Goal: Task Accomplishment & Management: Use online tool/utility

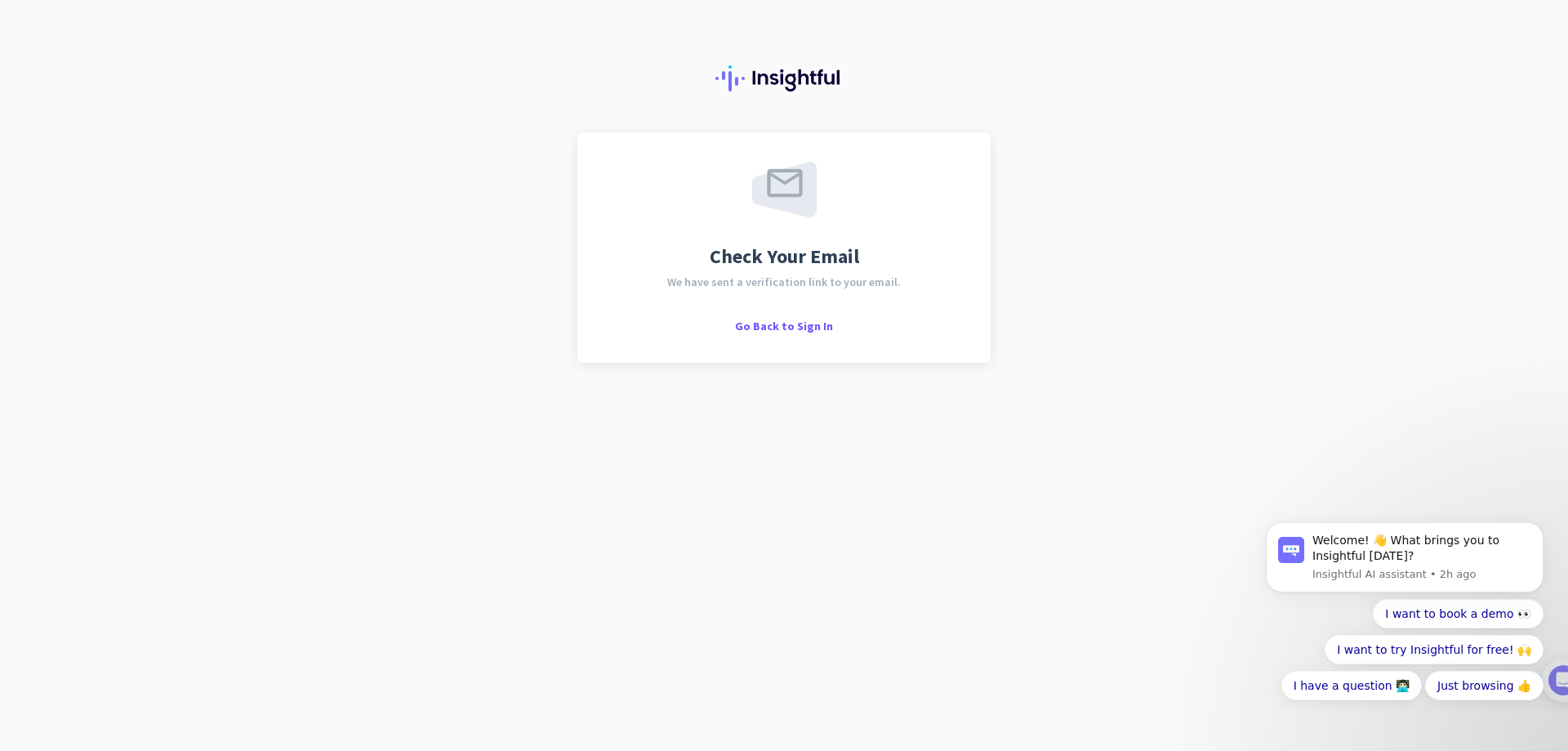
click at [798, 223] on div "Check Your Email We have sent a verification link to your email. Go Back to Sig…" at bounding box center [784, 247] width 354 height 171
drag, startPoint x: 798, startPoint y: 251, endPoint x: 1179, endPoint y: 7, distance: 452.4
click at [801, 250] on span "Check Your Email" at bounding box center [785, 256] width 150 height 20
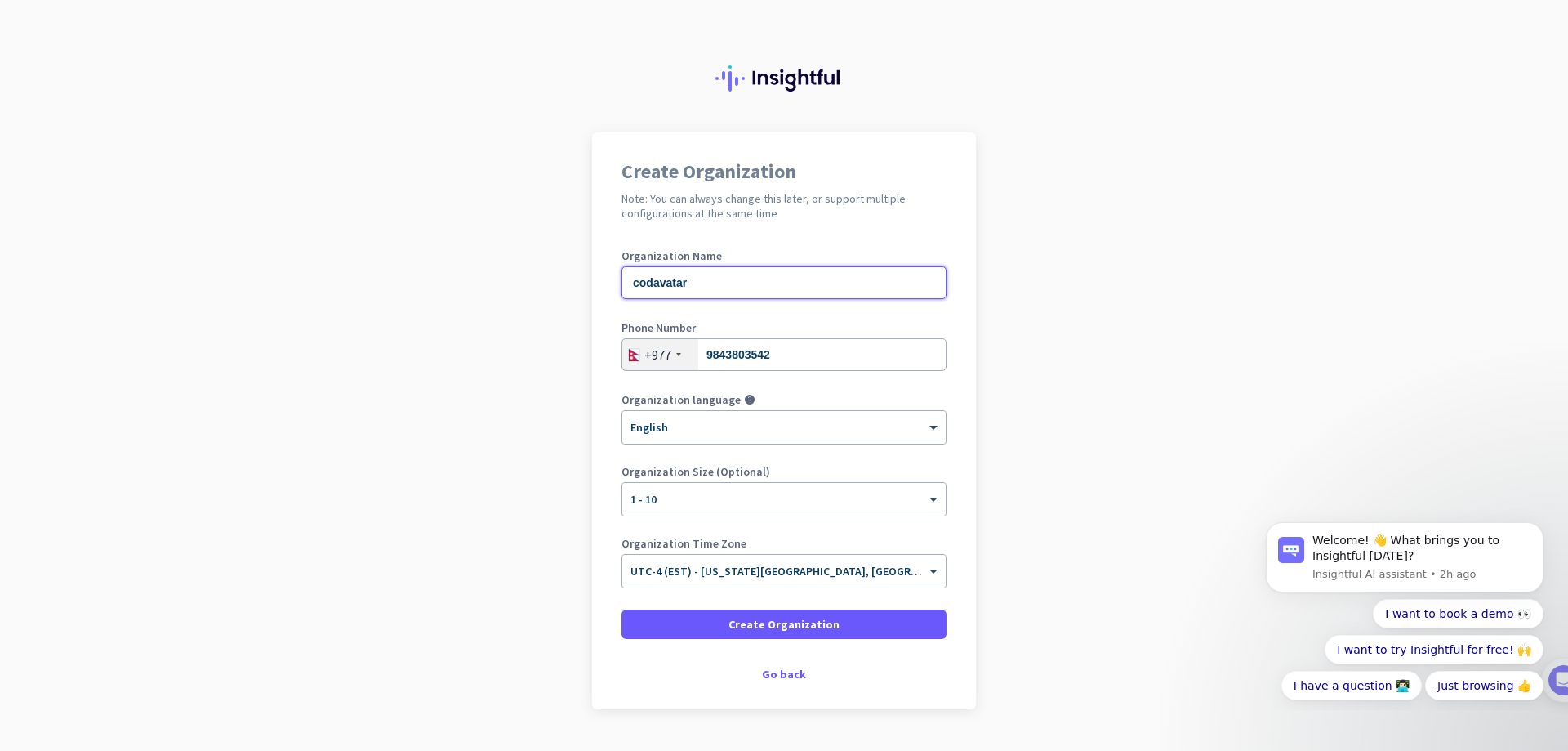
click at [724, 285] on input "codavatar" at bounding box center [784, 283] width 325 height 32
type input "codavatar12"
click at [718, 615] on span at bounding box center [784, 624] width 325 height 39
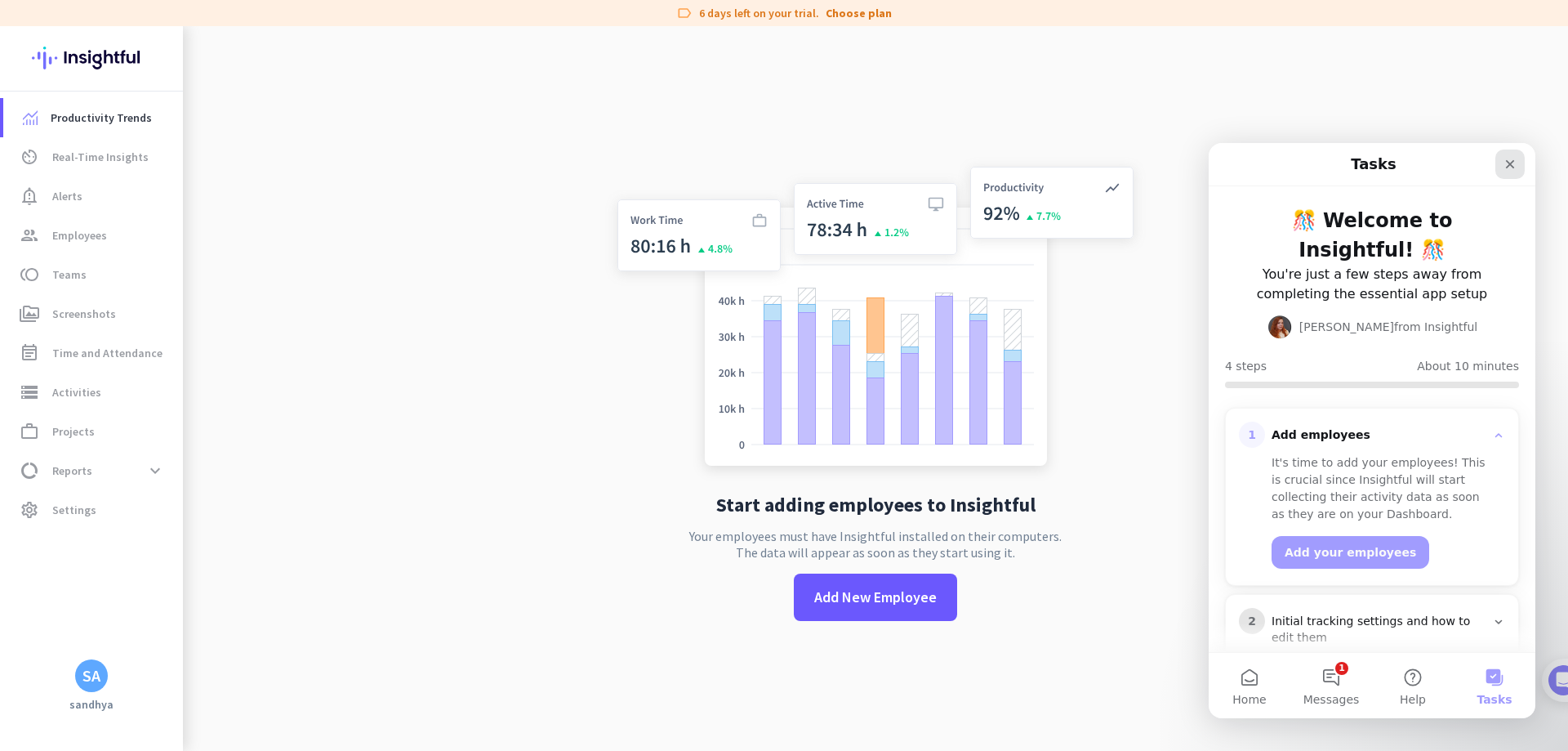
click at [1497, 168] on div "Close" at bounding box center [1509, 164] width 30 height 30
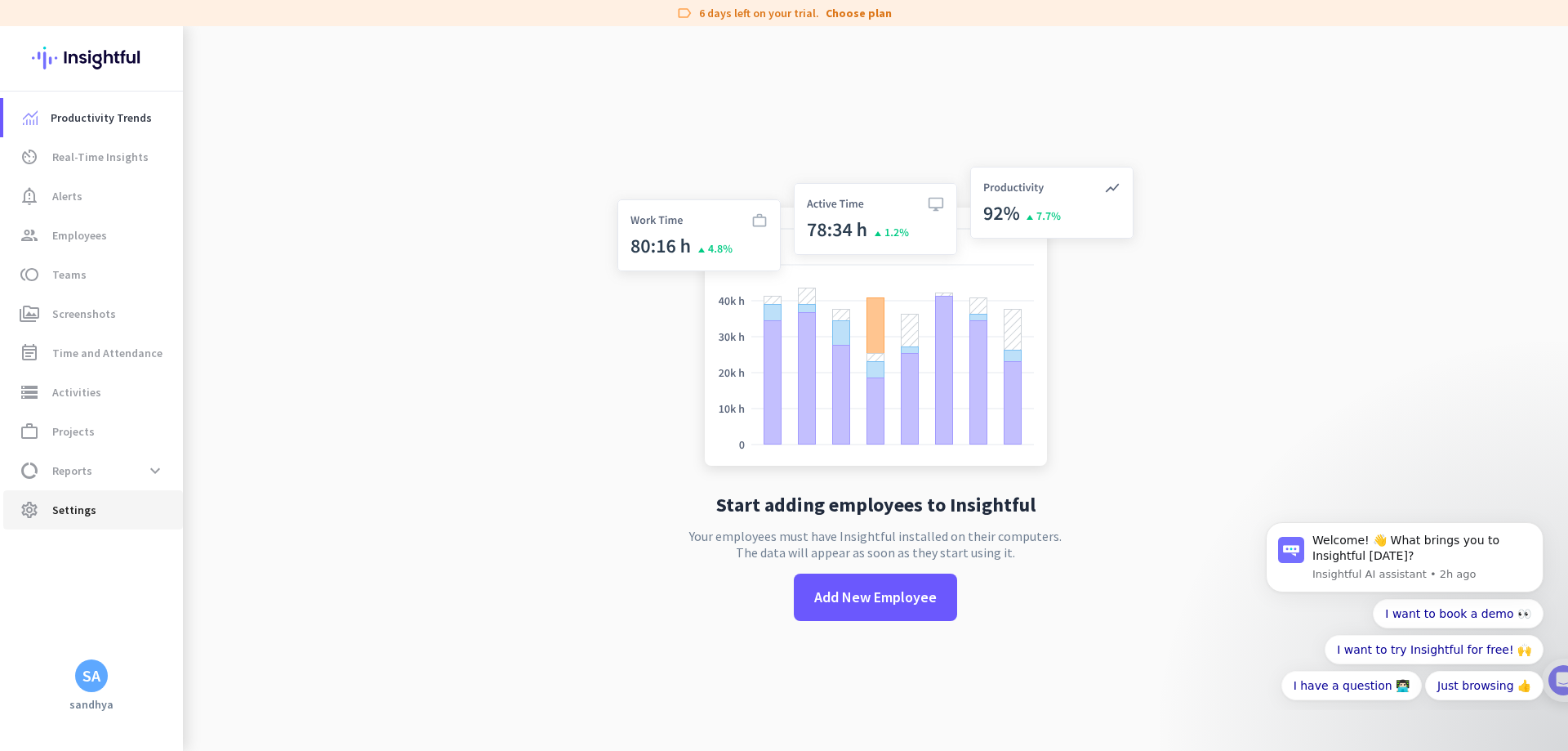
click at [58, 514] on span "Settings" at bounding box center [74, 509] width 44 height 20
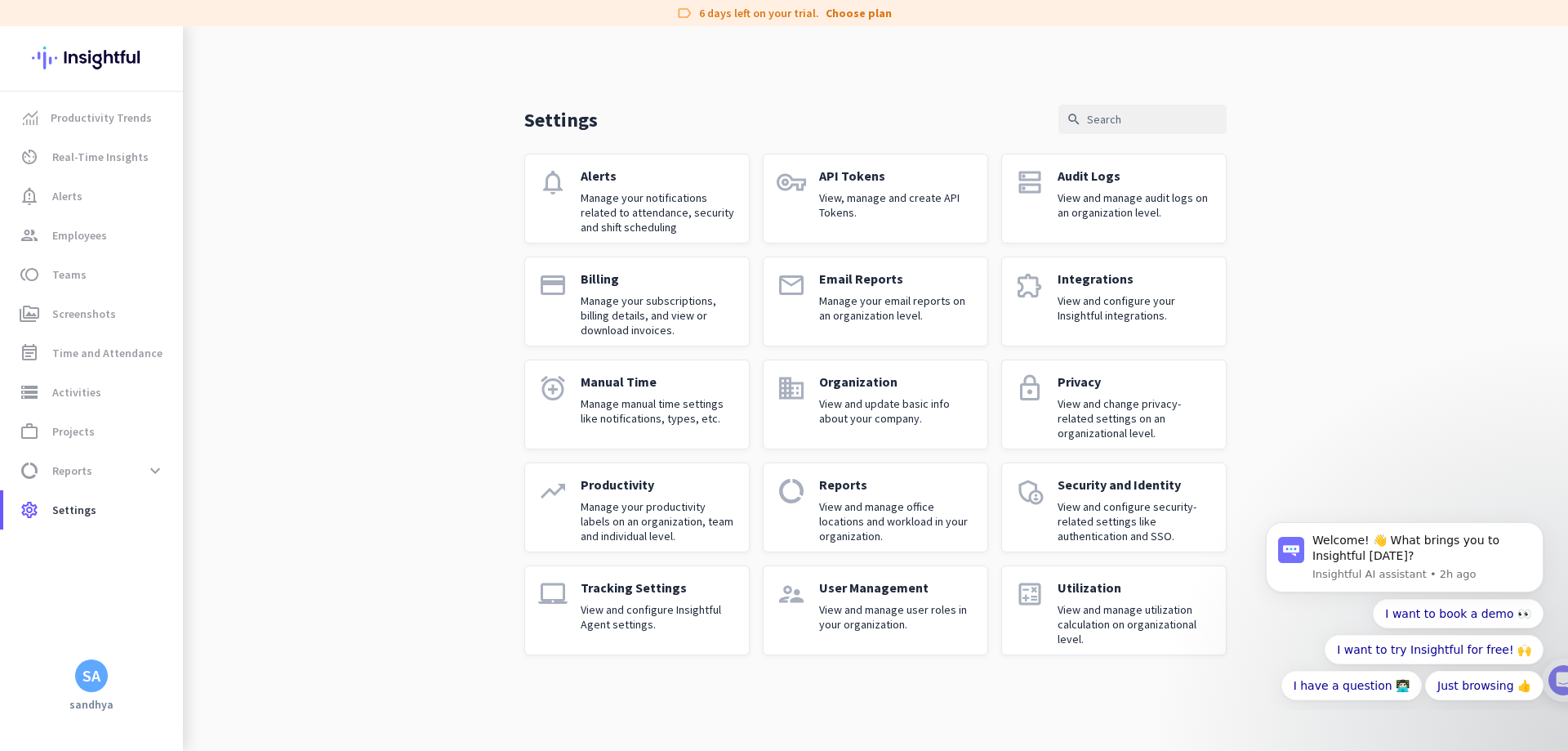
click at [1140, 301] on p "View and configure your Insightful integrations." at bounding box center [1135, 307] width 155 height 30
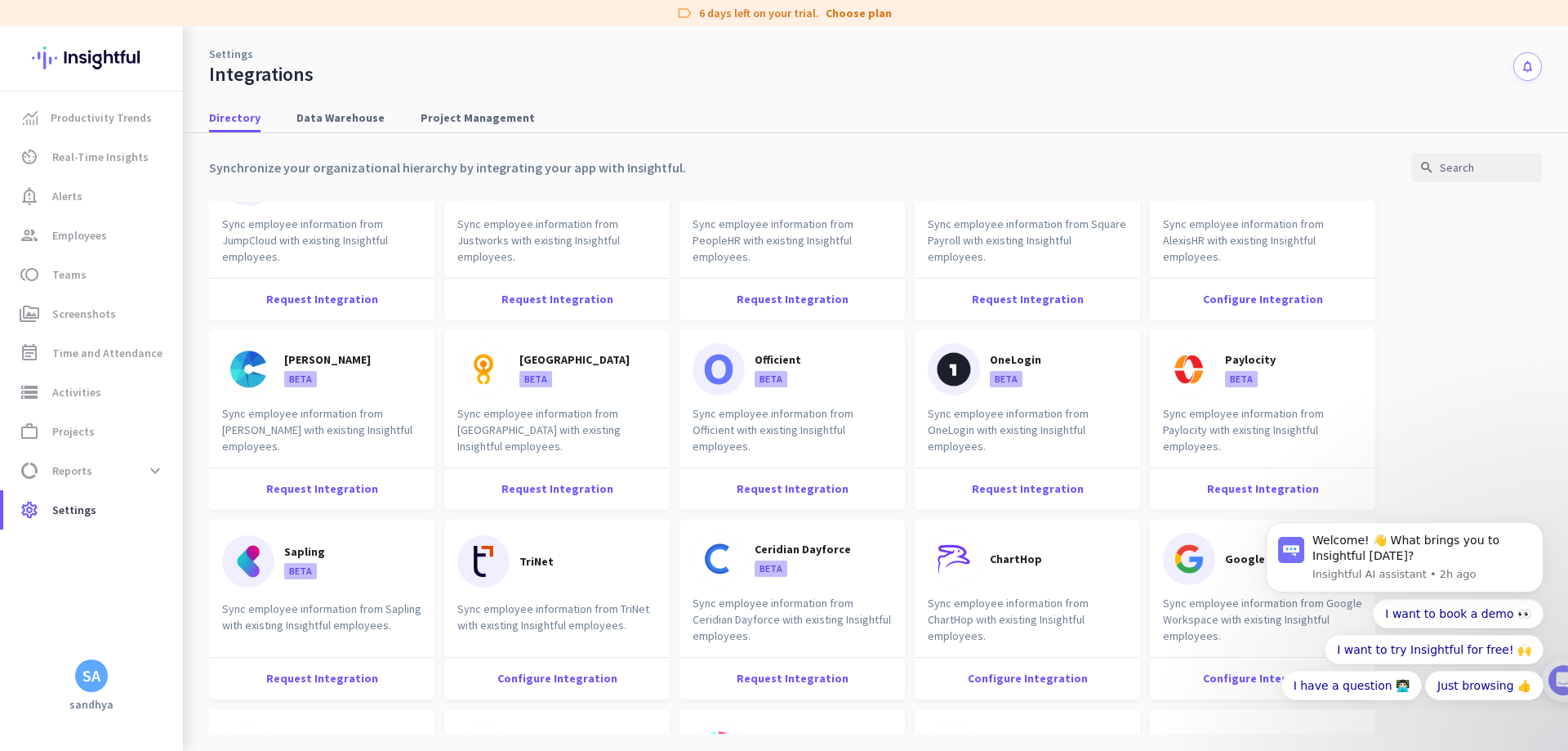
scroll to position [1144, 0]
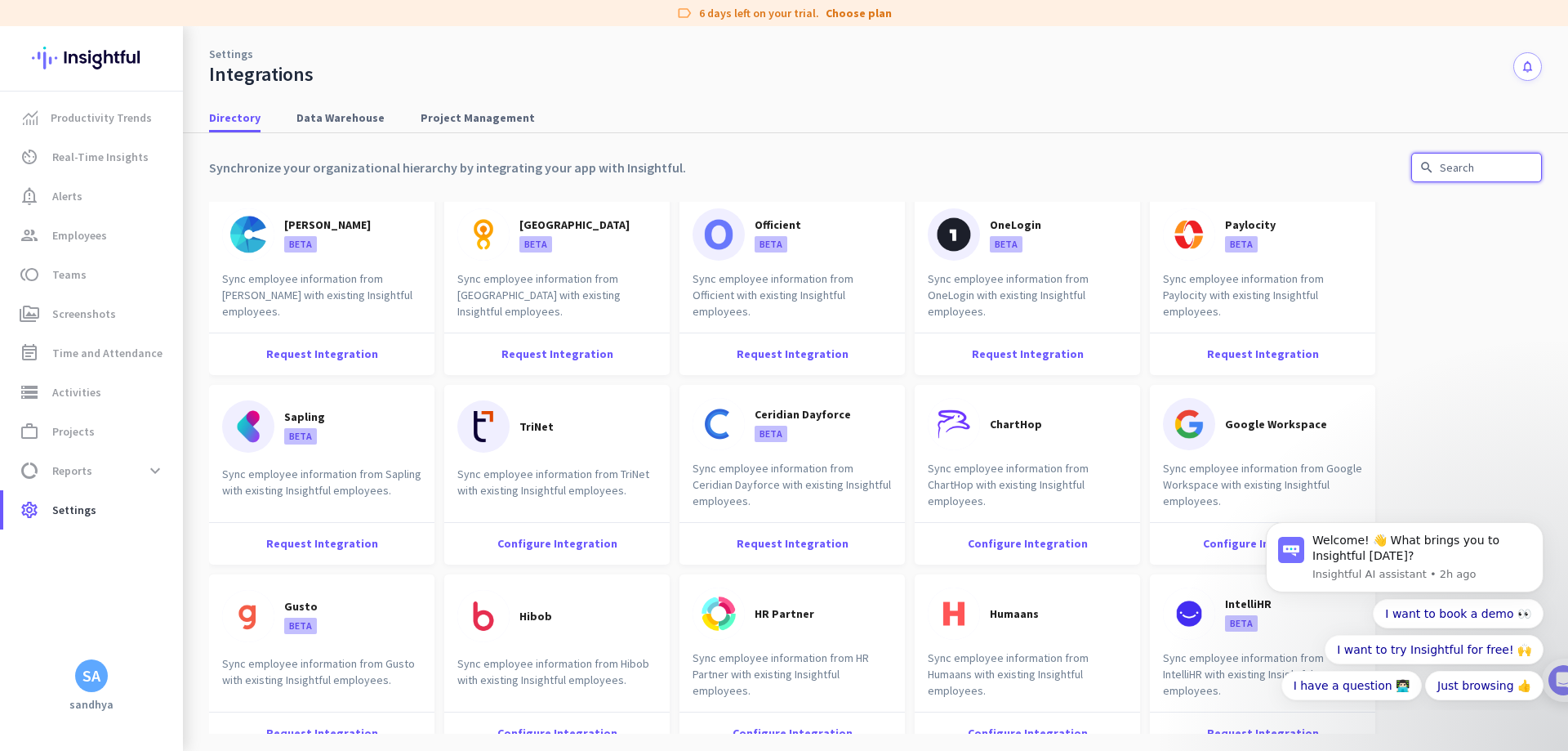
click at [1472, 172] on input "text" at bounding box center [1476, 167] width 130 height 30
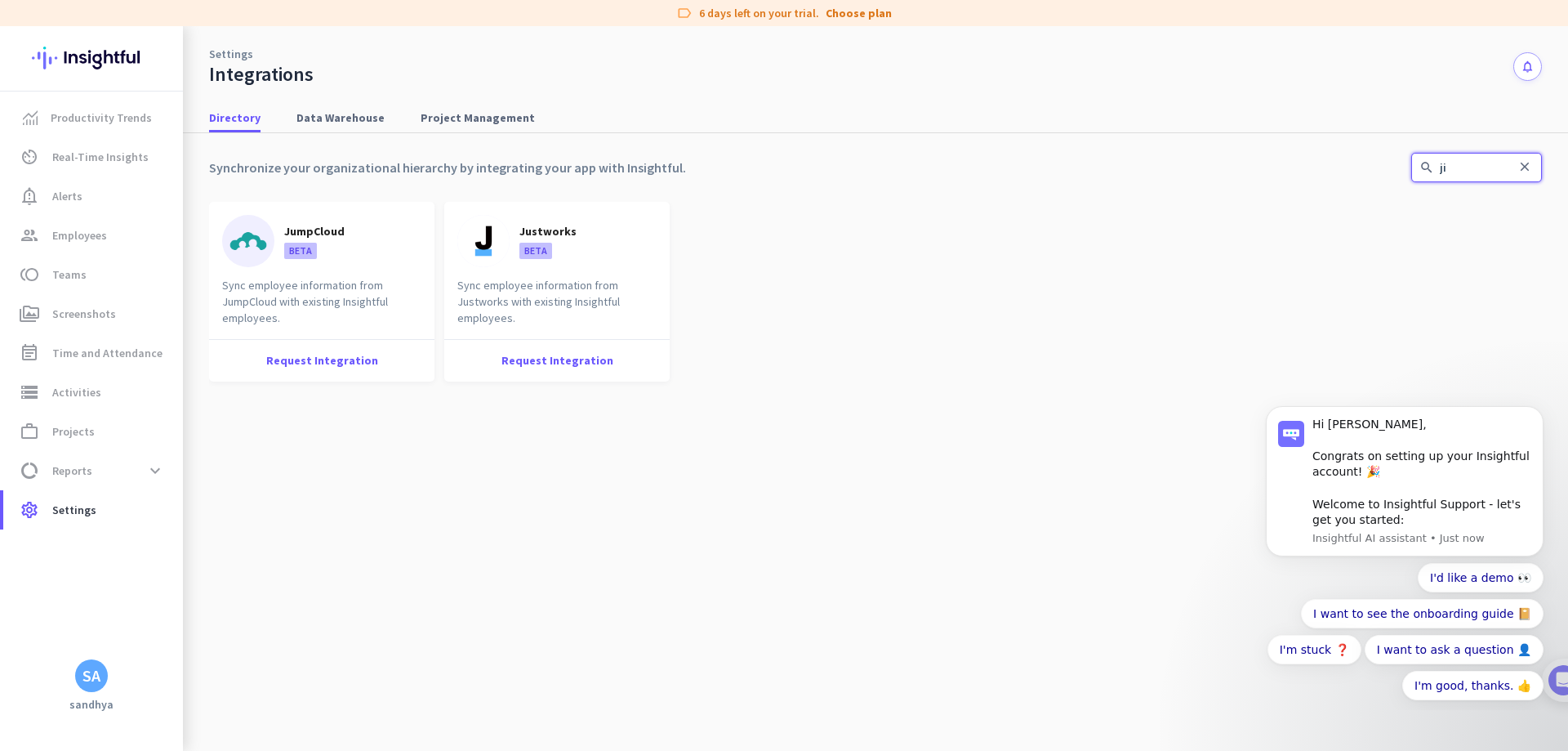
scroll to position [0, 0]
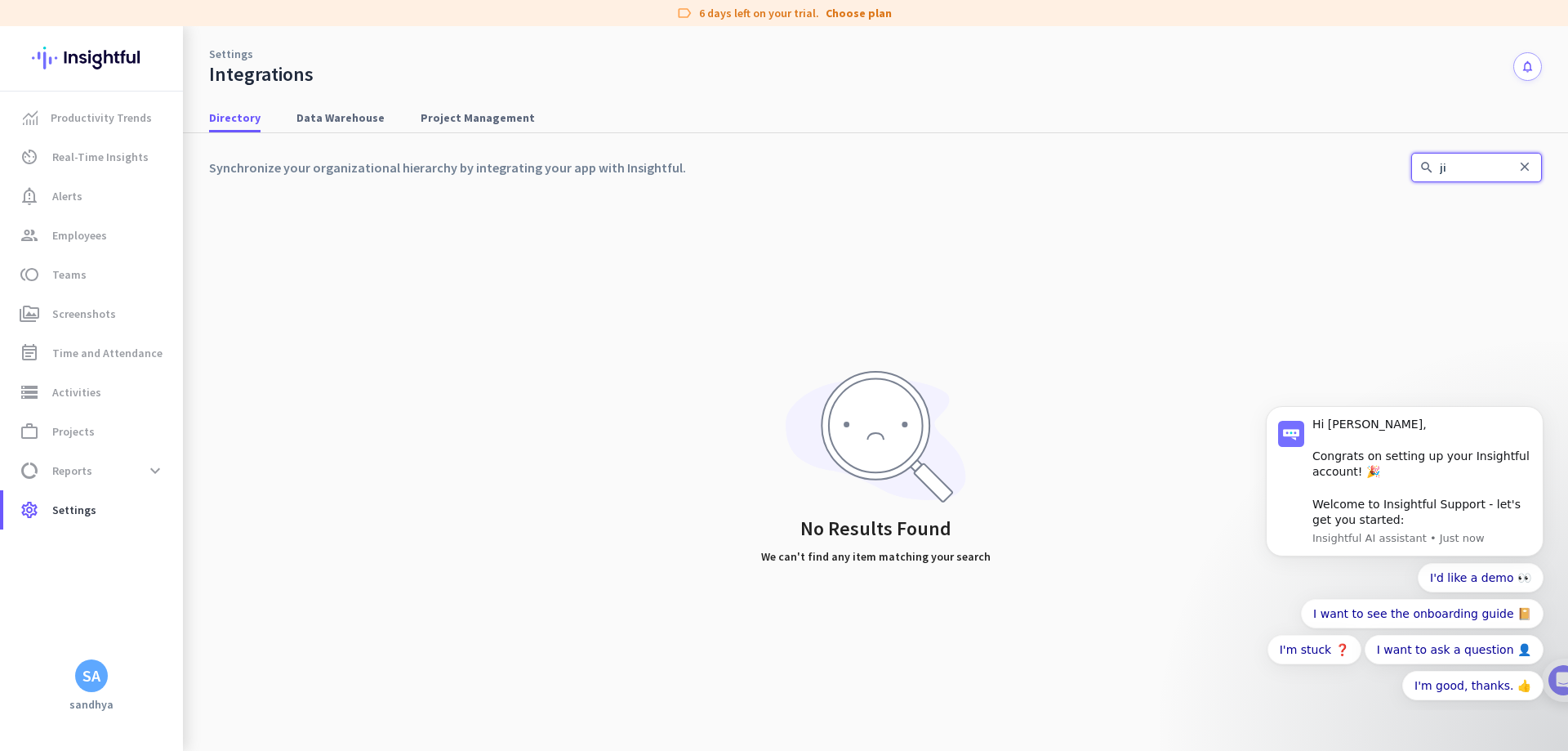
type input "j"
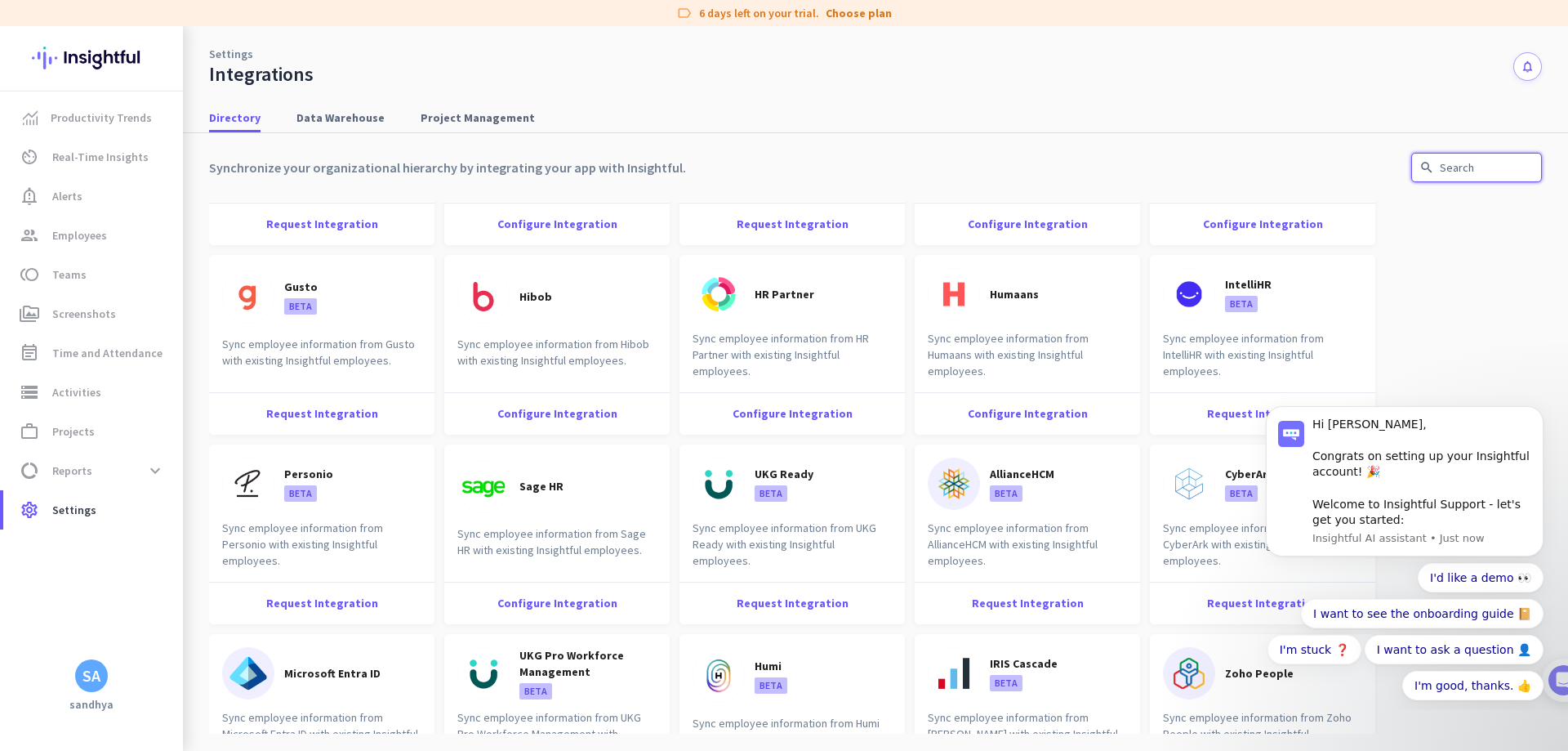
scroll to position [1553, 0]
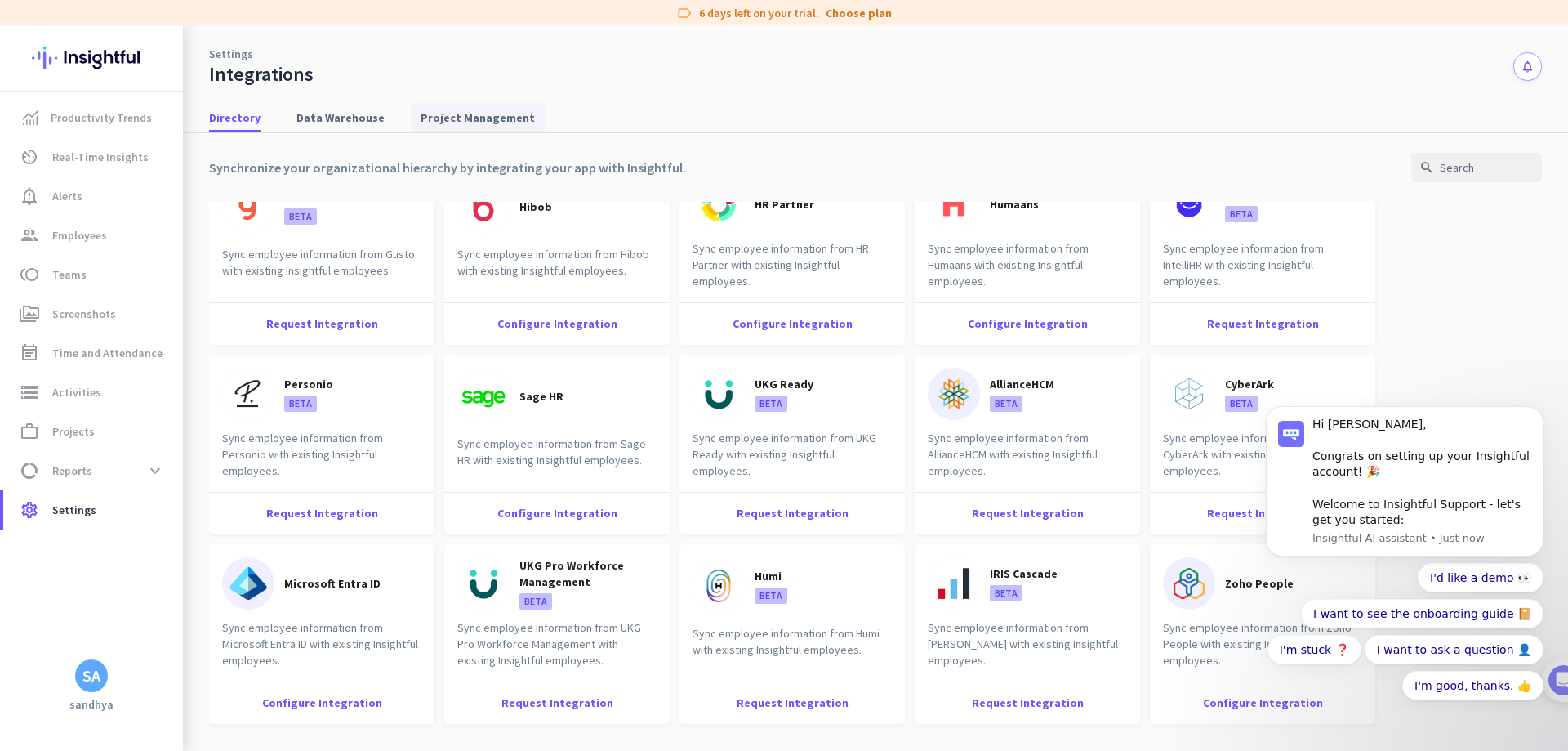
click at [472, 112] on span "Project Management" at bounding box center [478, 118] width 114 height 16
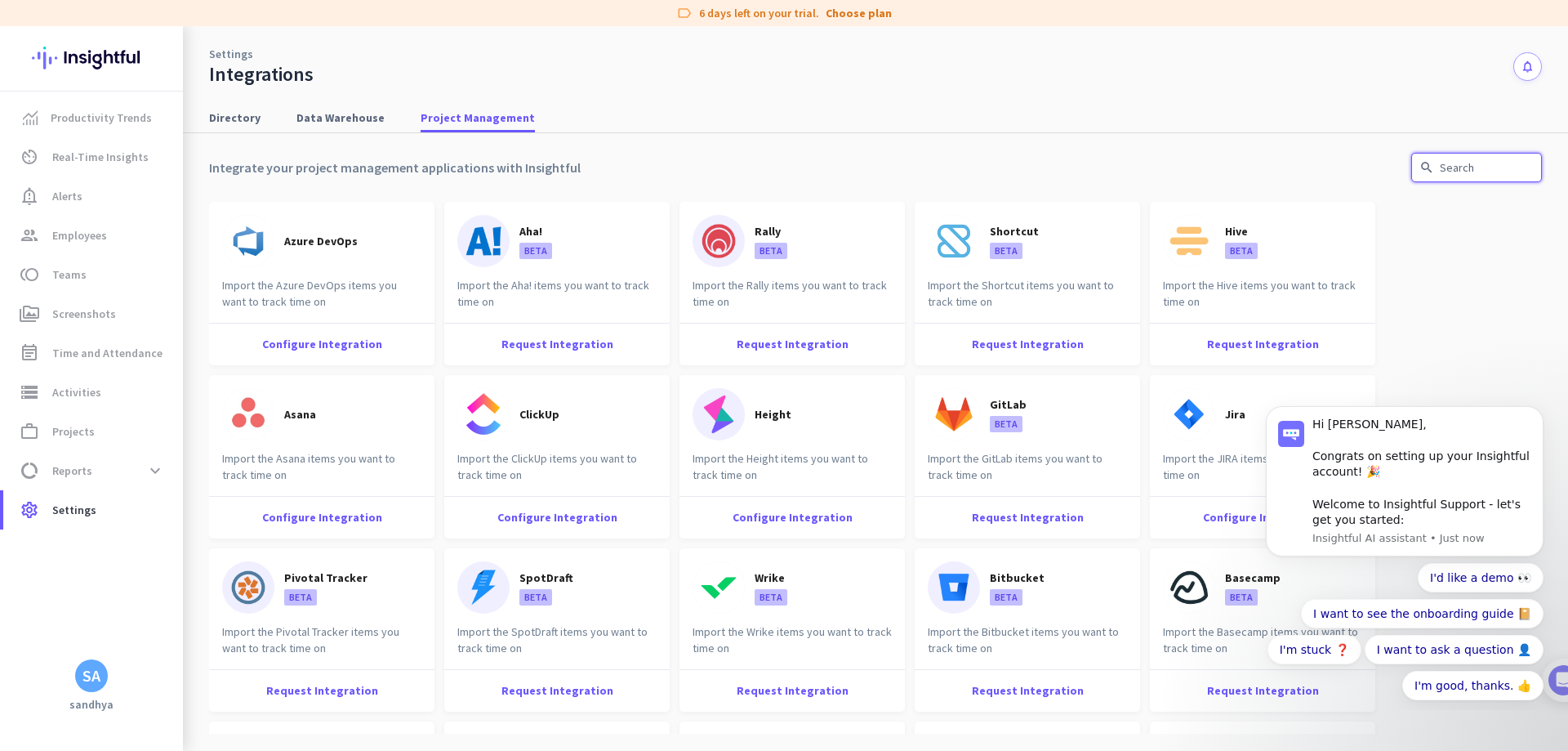
click at [1469, 177] on input "text" at bounding box center [1476, 167] width 130 height 30
click at [1201, 408] on img at bounding box center [1188, 414] width 52 height 52
drag, startPoint x: 1539, startPoint y: 411, endPoint x: 2766, endPoint y: 805, distance: 1288.7
click at [1539, 411] on icon "Dismiss notification" at bounding box center [1537, 410] width 6 height 6
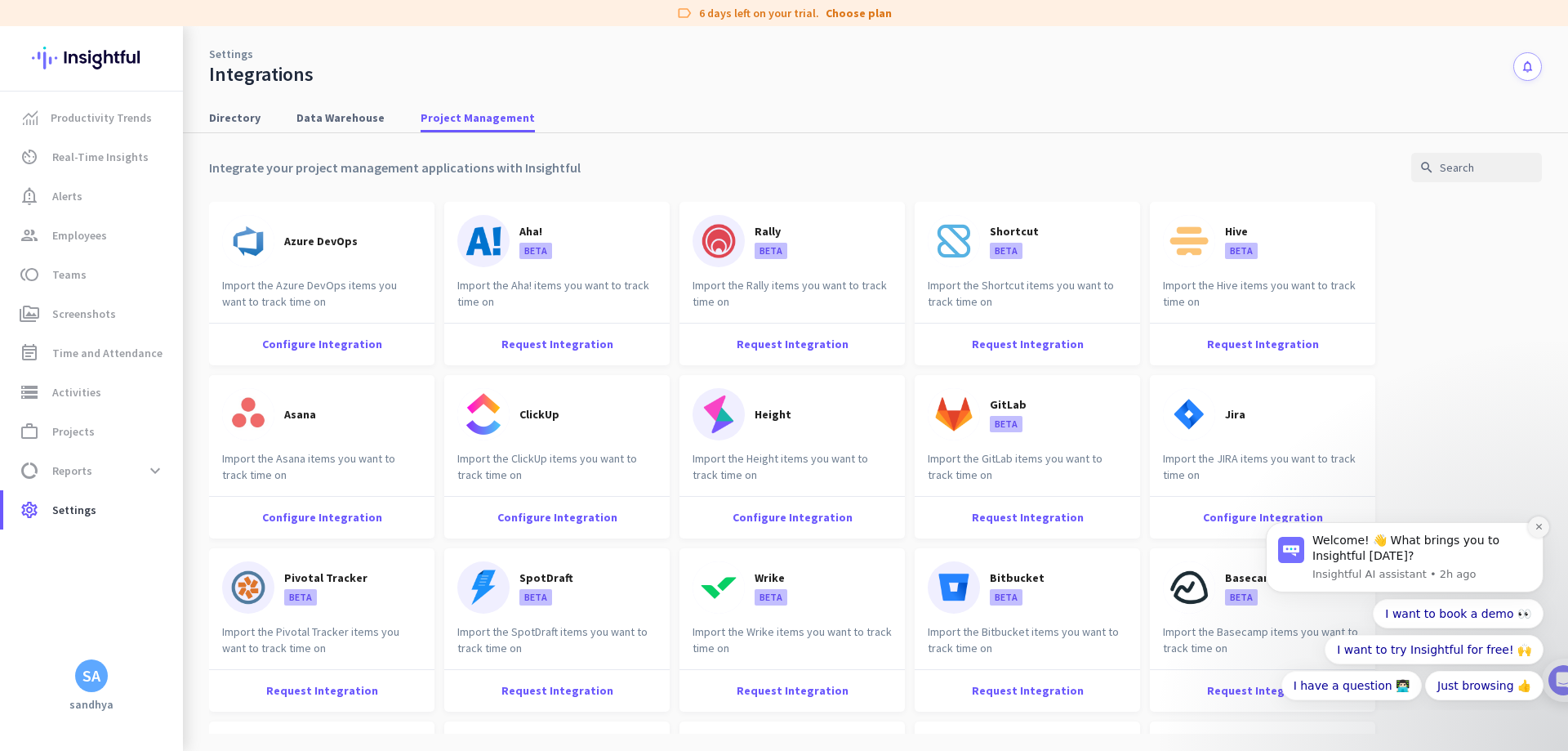
click at [1534, 520] on button "Dismiss notification" at bounding box center [1538, 526] width 21 height 21
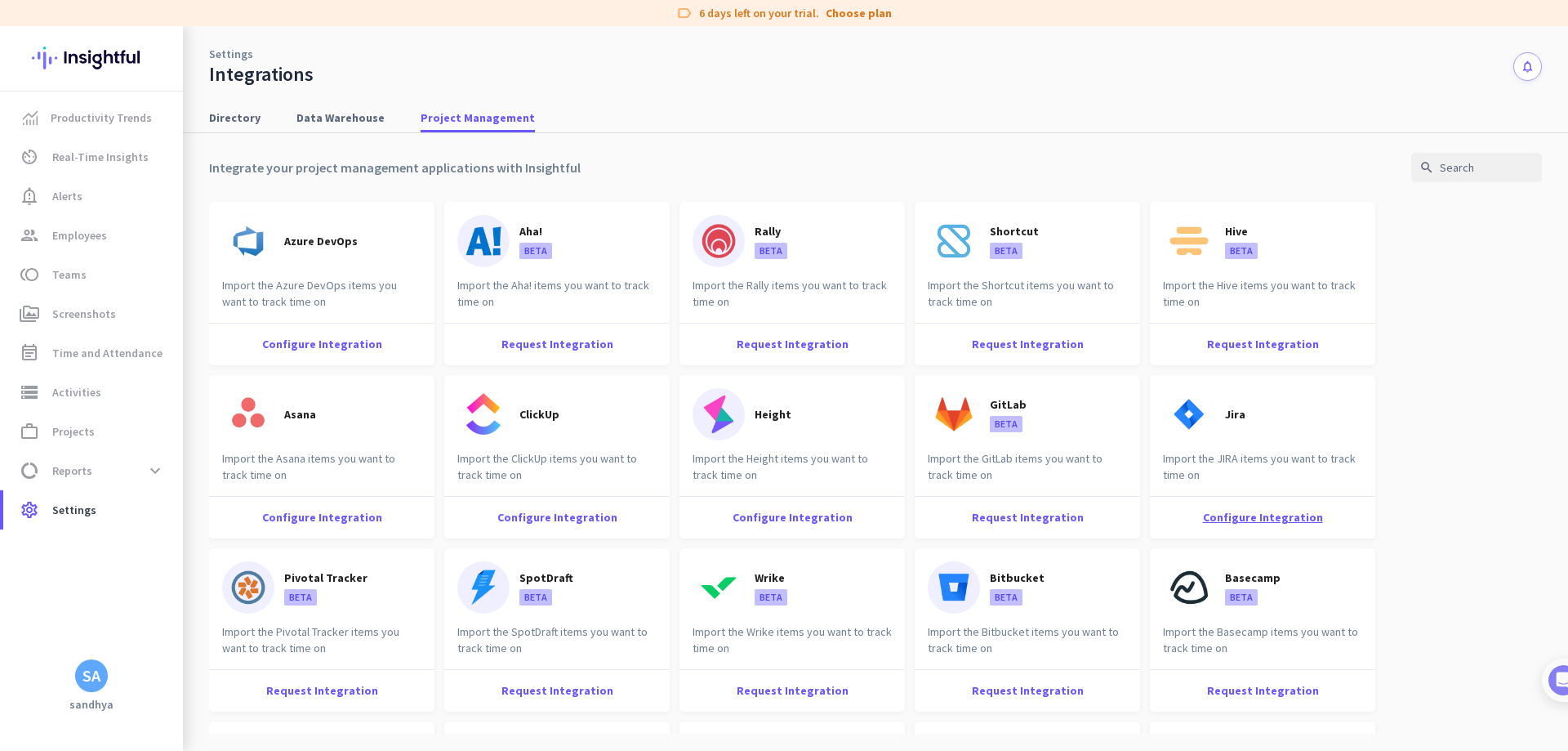
click at [1243, 510] on div "Configure Integration" at bounding box center [1262, 517] width 226 height 43
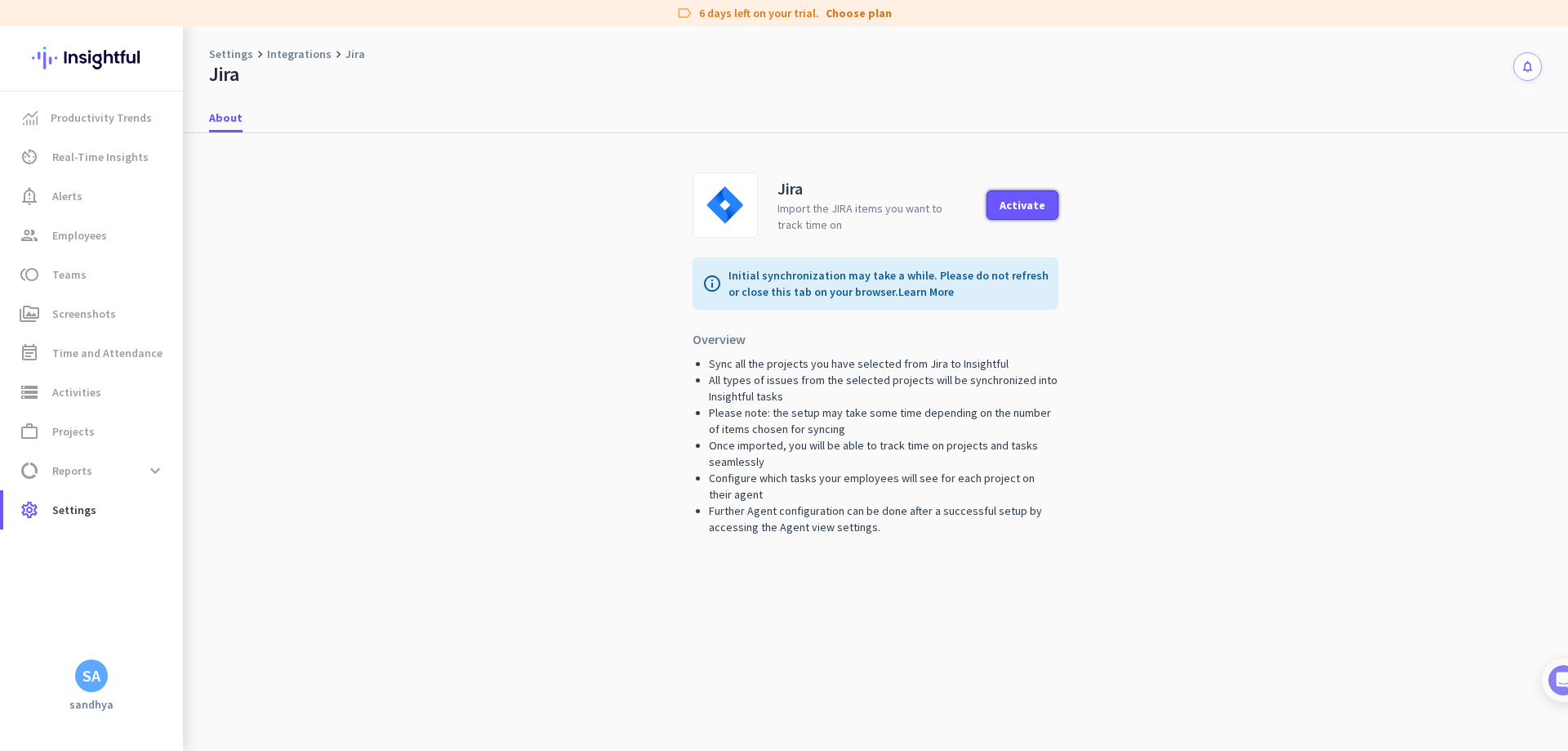
click at [1021, 196] on button "Activate" at bounding box center [1022, 205] width 72 height 30
